Goal: Find specific page/section

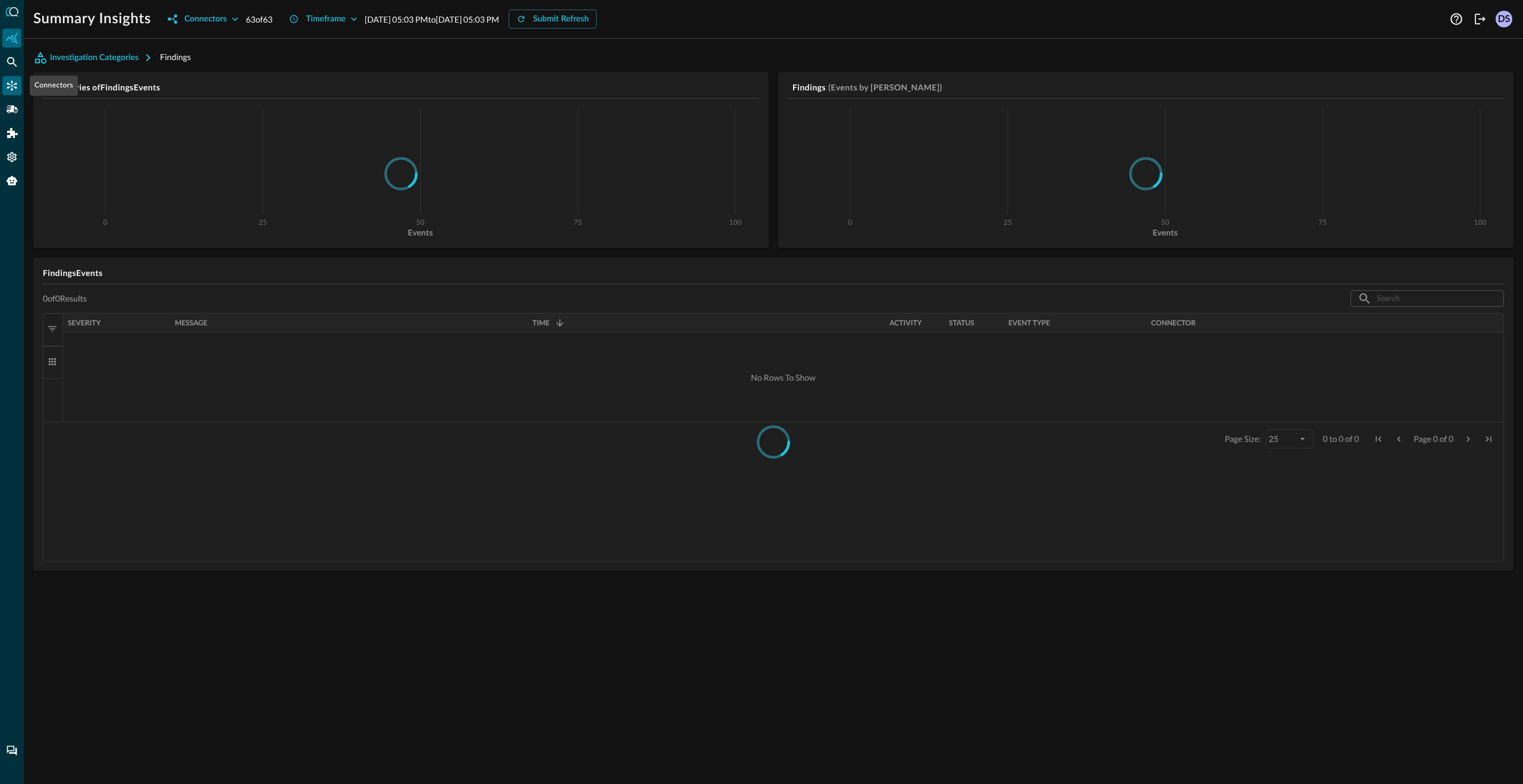
click at [13, 83] on icon "Connectors" at bounding box center [12, 85] width 12 height 12
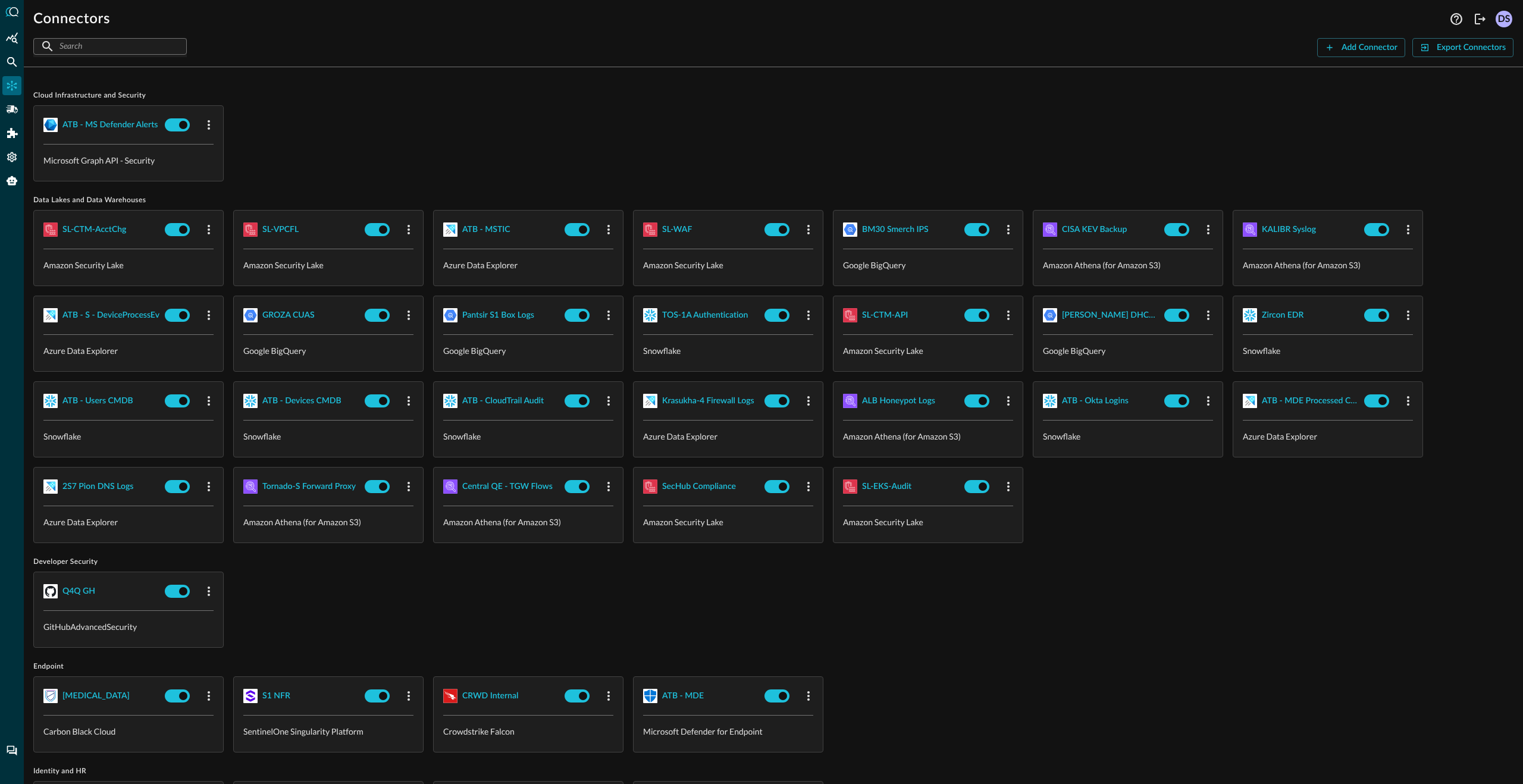
click at [85, 44] on input "text" at bounding box center [109, 46] width 100 height 22
click at [512, 399] on div "ATB - CloudTrail Audit" at bounding box center [503, 401] width 81 height 15
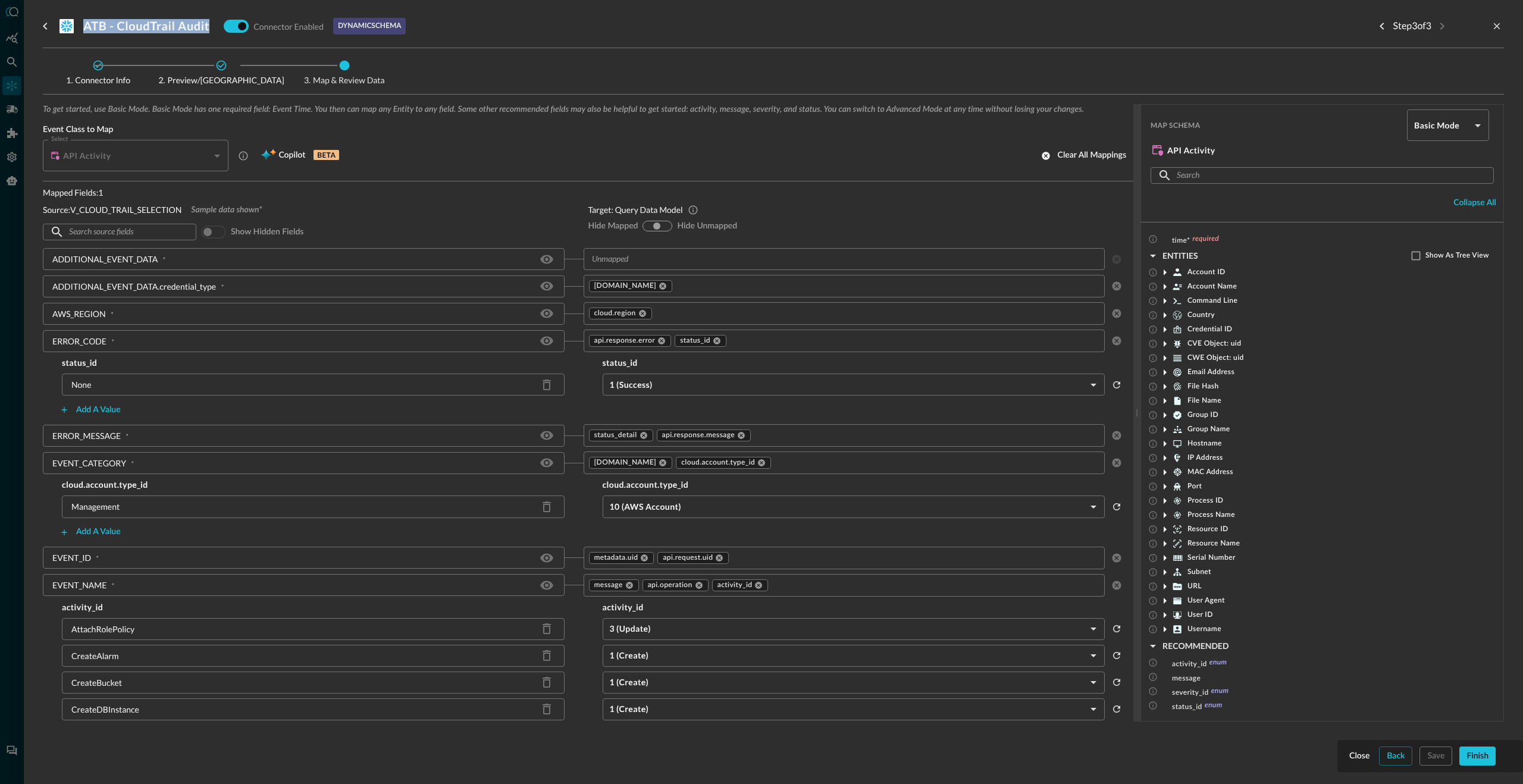
drag, startPoint x: 213, startPoint y: 28, endPoint x: 85, endPoint y: 24, distance: 128.1
click at [85, 24] on div "ATB - CloudTrail Audit Connector Enabled dynamic schema" at bounding box center [232, 26] width 346 height 23
copy h3 "ATB - CloudTrail Audit"
